Goal: Transaction & Acquisition: Purchase product/service

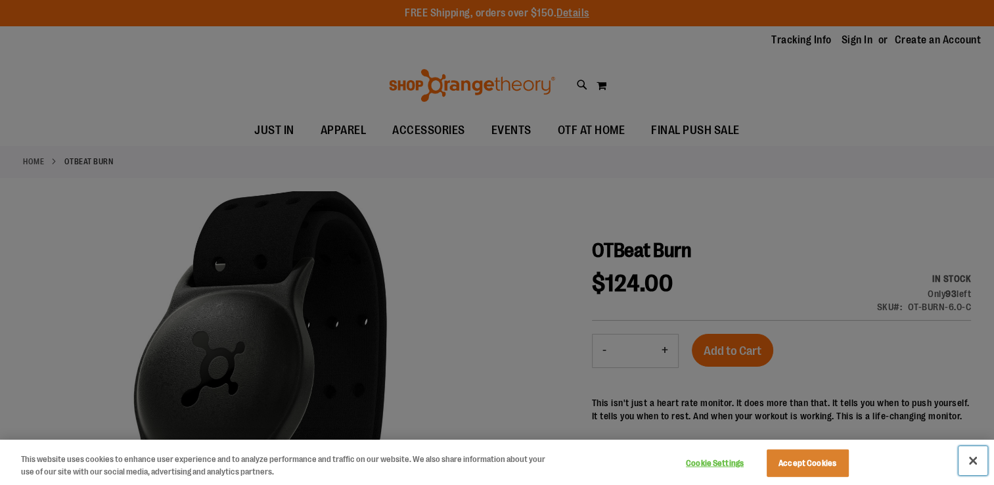
click at [975, 459] on button "Close" at bounding box center [973, 460] width 29 height 29
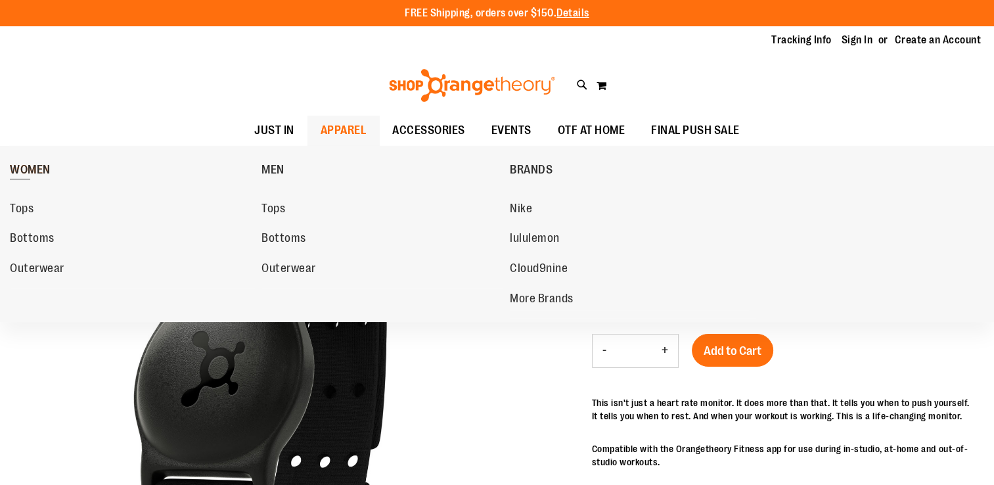
click at [32, 167] on span "WOMEN" at bounding box center [30, 171] width 41 height 16
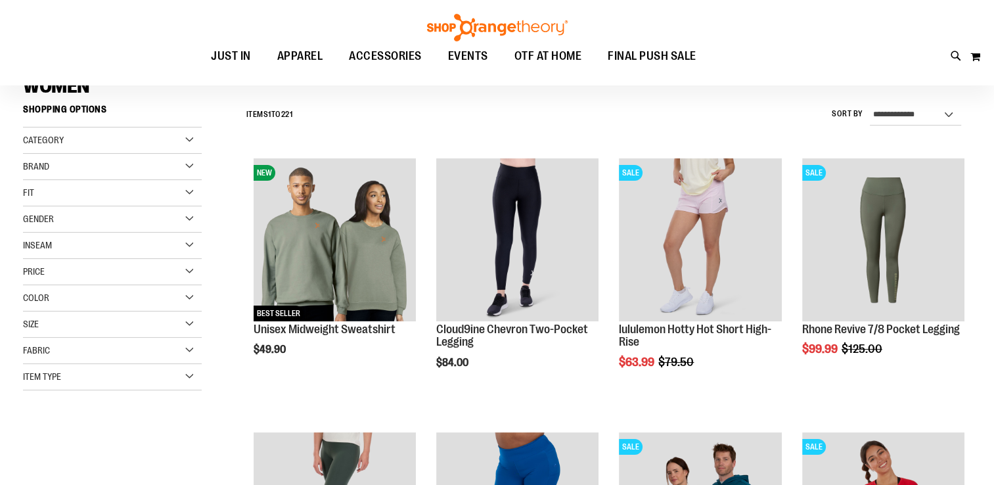
scroll to position [112, 0]
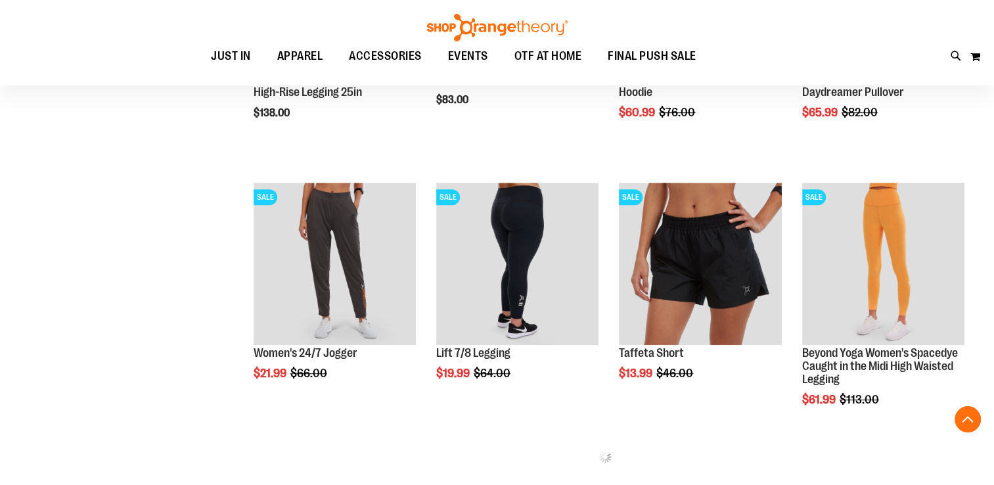
scroll to position [643, 0]
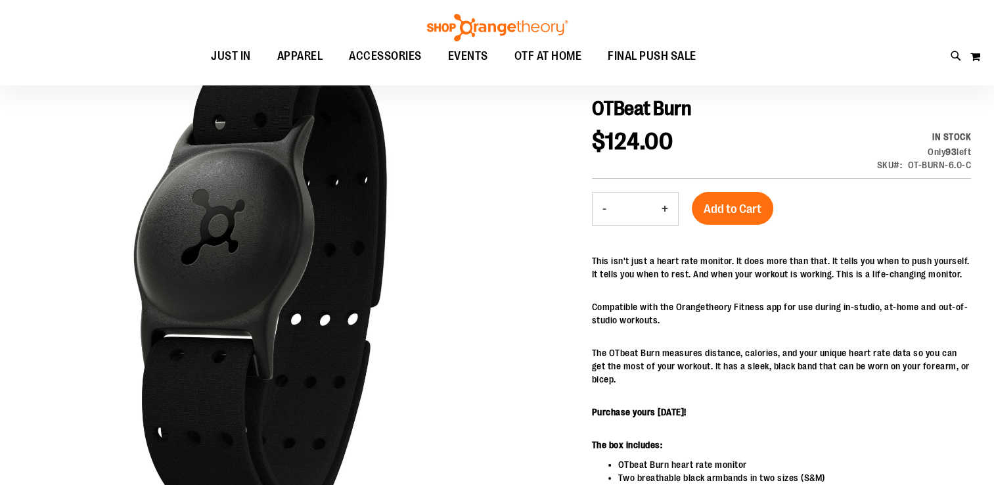
scroll to position [35, 0]
